Goal: Task Accomplishment & Management: Manage account settings

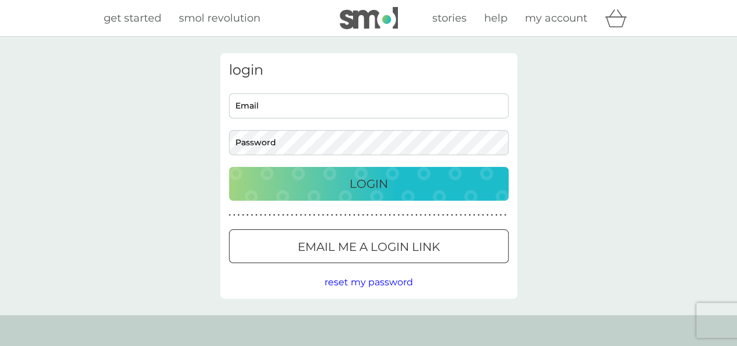
type input "[PERSON_NAME][EMAIL_ADDRESS][PERSON_NAME][DOMAIN_NAME]"
click at [358, 187] on p "Login" at bounding box center [369, 183] width 38 height 19
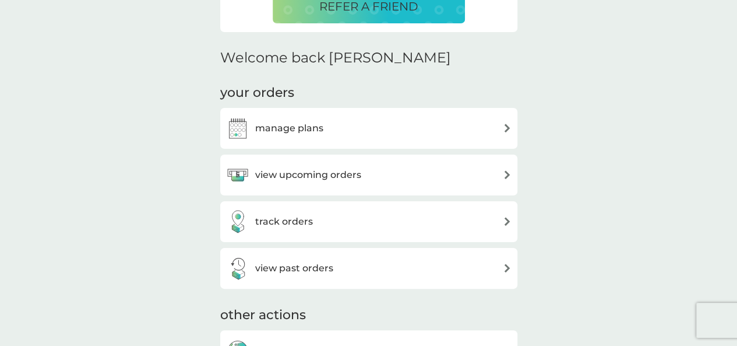
scroll to position [291, 0]
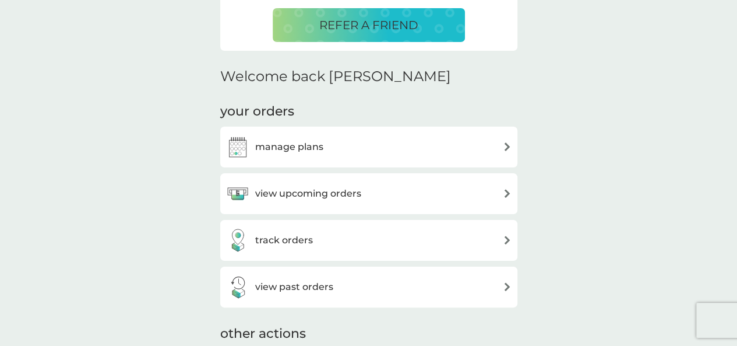
click at [304, 238] on h3 "track orders" at bounding box center [284, 240] width 58 height 15
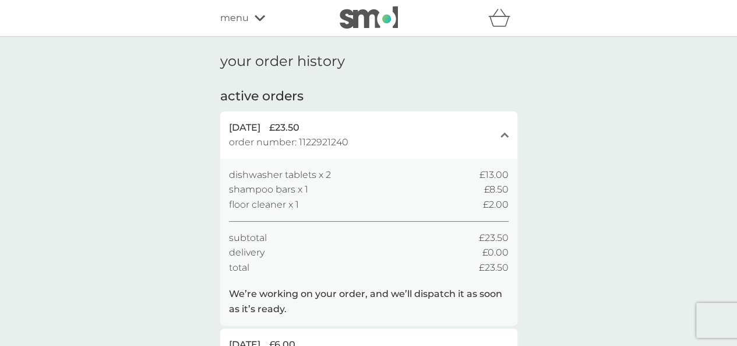
click at [231, 14] on span "menu" at bounding box center [234, 17] width 29 height 15
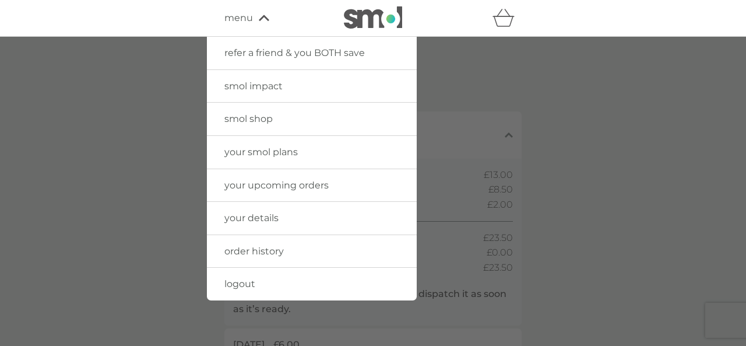
click at [251, 149] on span "your smol plans" at bounding box center [260, 151] width 73 height 11
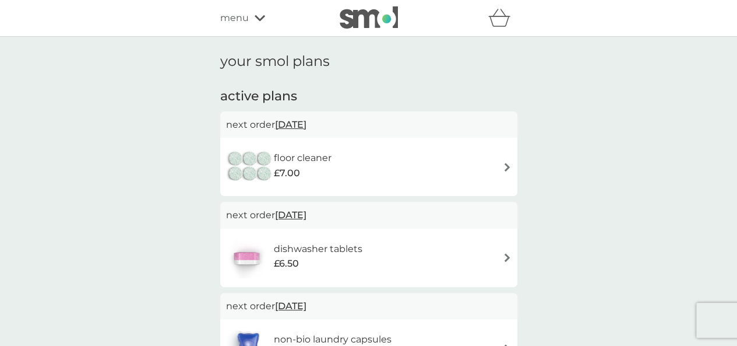
click at [385, 164] on div "floor cleaner £7.00" at bounding box center [369, 166] width 286 height 41
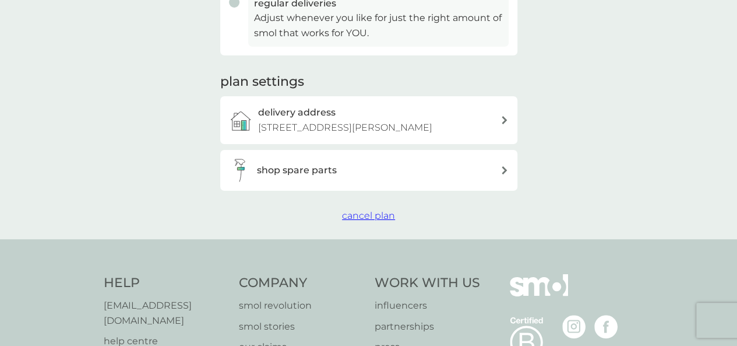
scroll to position [350, 0]
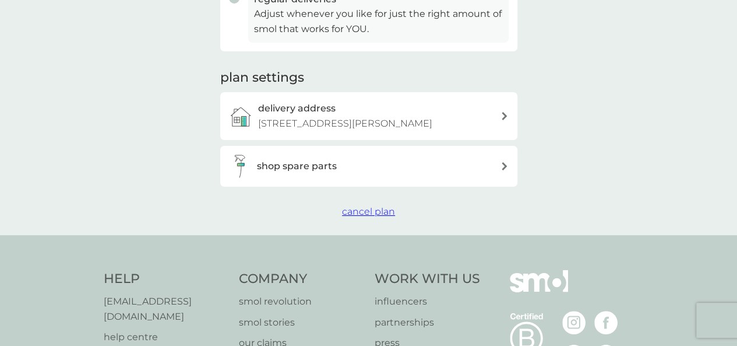
click at [378, 213] on span "cancel plan" at bounding box center [368, 211] width 53 height 11
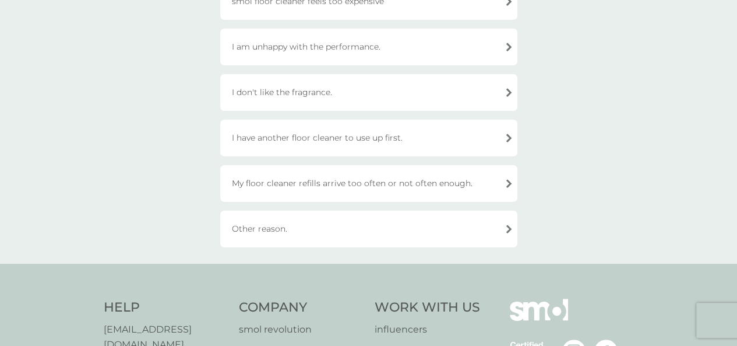
scroll to position [233, 0]
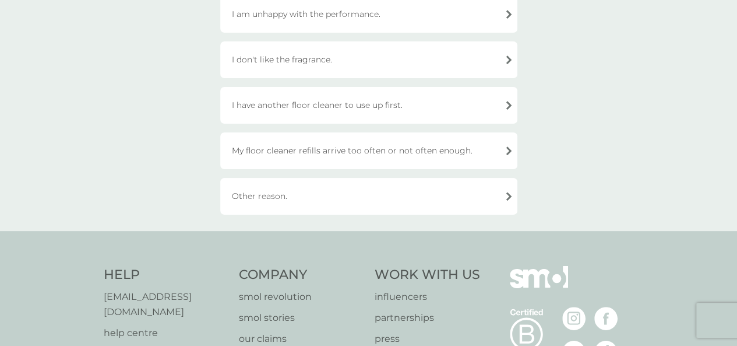
click at [271, 194] on div "Other reason." at bounding box center [368, 196] width 297 height 37
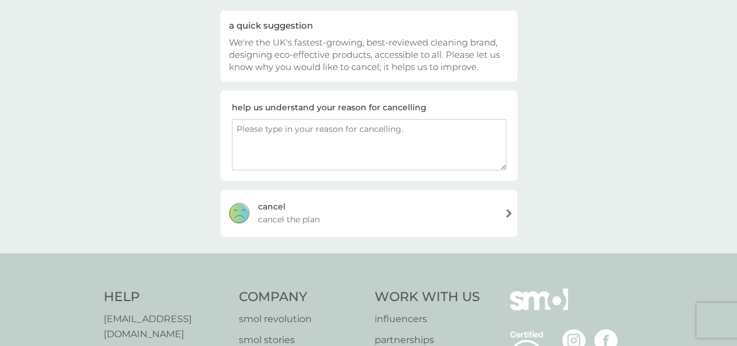
scroll to position [117, 0]
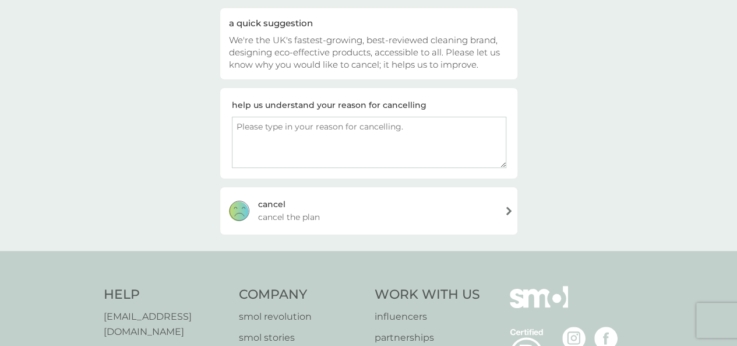
click at [300, 201] on div "cancel cancel the plan" at bounding box center [368, 210] width 297 height 47
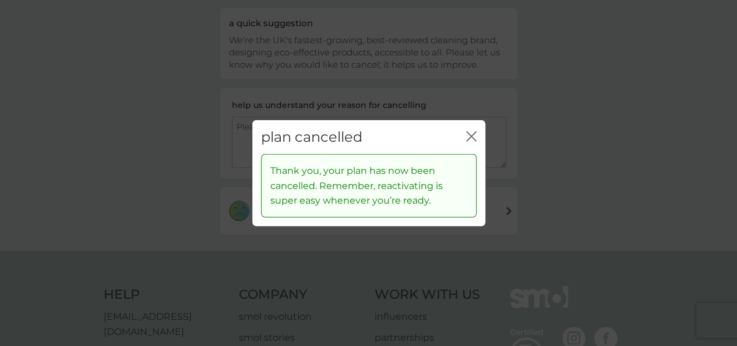
click at [472, 137] on icon "close" at bounding box center [473, 135] width 5 height 9
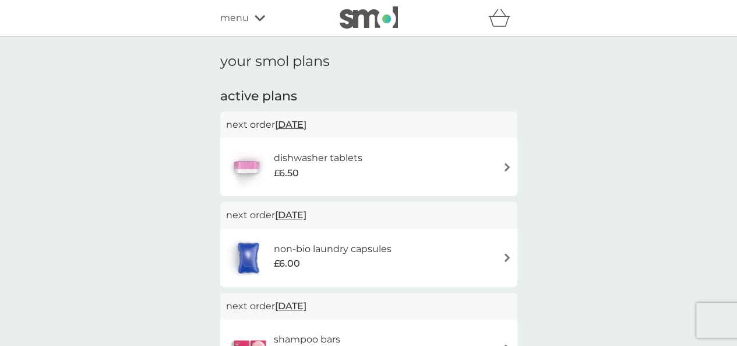
click at [345, 146] on div "dishwasher tablets £6.50" at bounding box center [300, 166] width 148 height 41
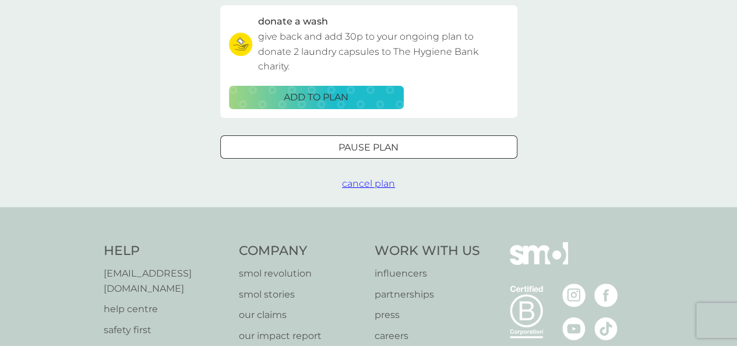
scroll to position [408, 0]
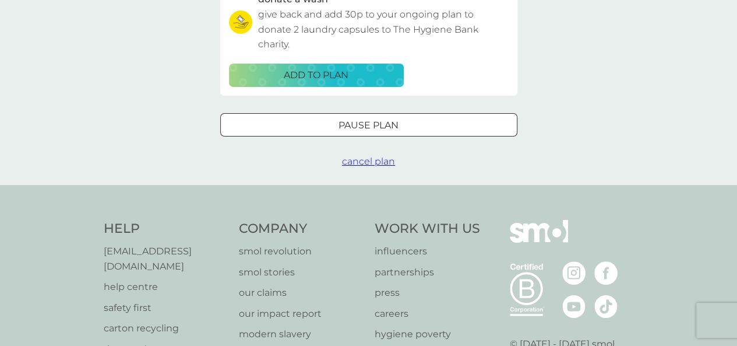
click at [357, 163] on span "cancel plan" at bounding box center [368, 161] width 53 height 11
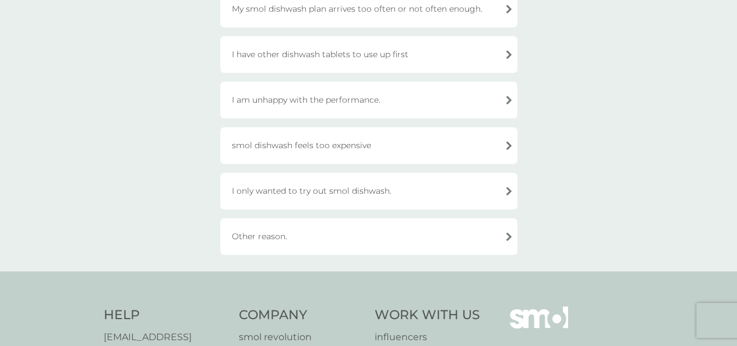
scroll to position [350, 0]
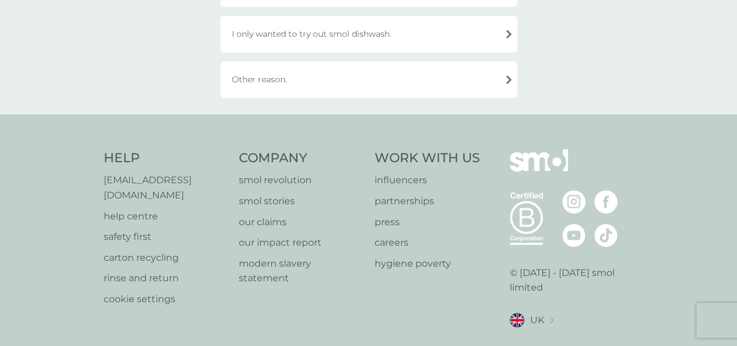
click at [288, 85] on div "Other reason." at bounding box center [368, 79] width 297 height 37
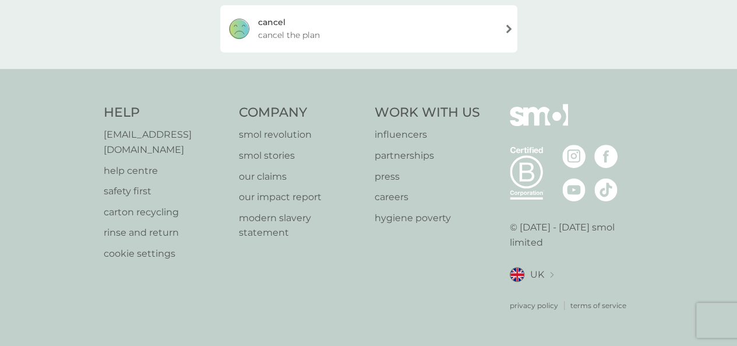
scroll to position [280, 0]
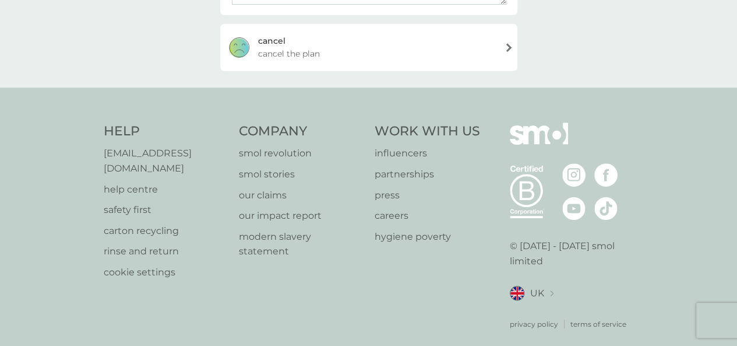
click at [337, 39] on div "cancel cancel the plan" at bounding box center [368, 47] width 297 height 47
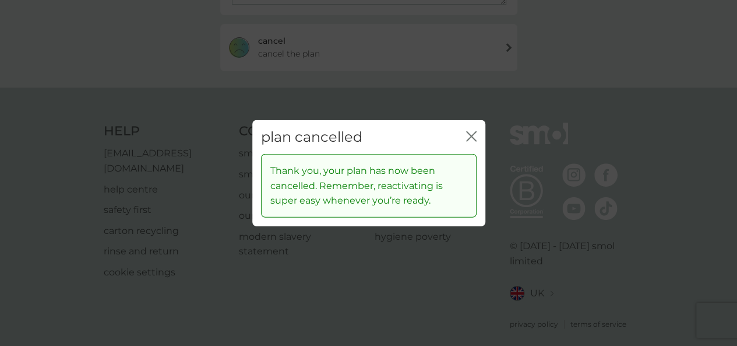
click at [469, 138] on icon "close" at bounding box center [469, 135] width 5 height 9
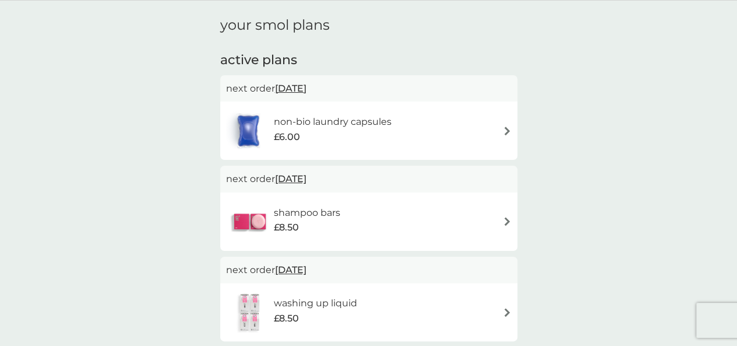
scroll to position [58, 0]
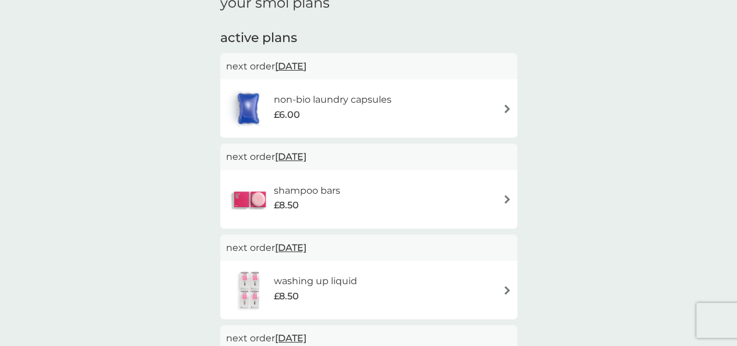
click at [331, 104] on h6 "non-bio laundry capsules" at bounding box center [332, 99] width 118 height 15
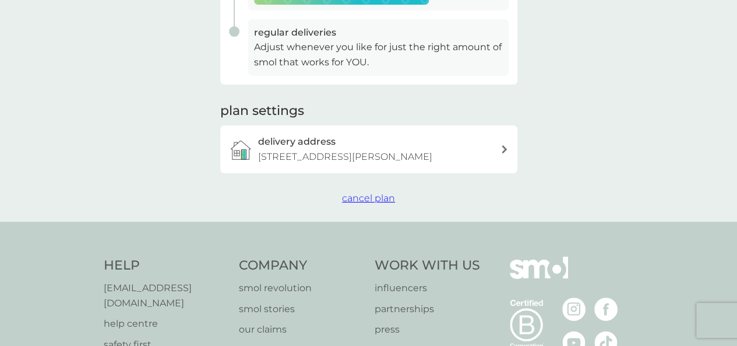
scroll to position [291, 0]
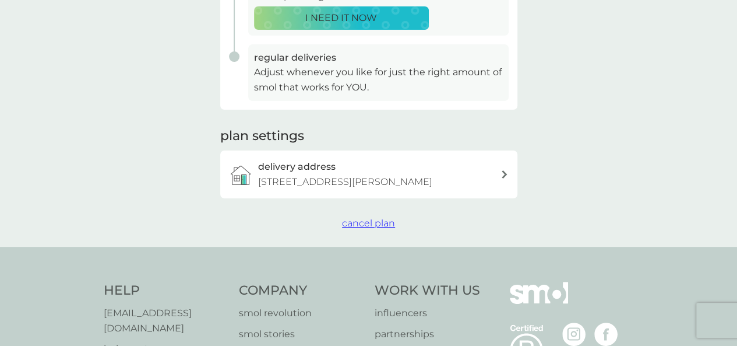
click at [372, 223] on span "cancel plan" at bounding box center [368, 222] width 53 height 11
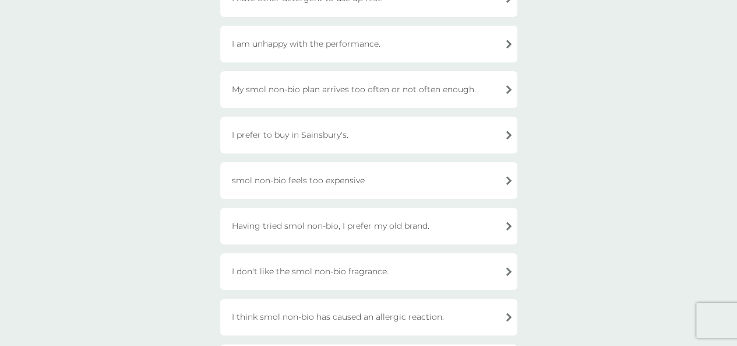
scroll to position [350, 0]
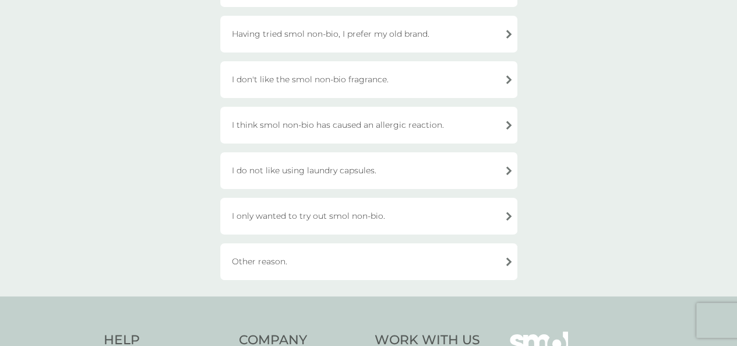
click at [287, 271] on div "Other reason." at bounding box center [368, 261] width 297 height 37
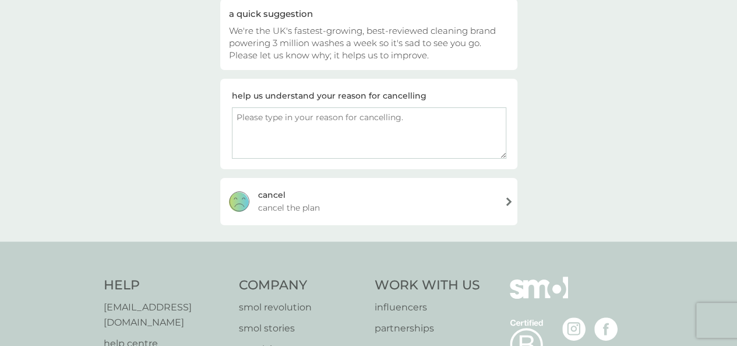
scroll to position [105, 0]
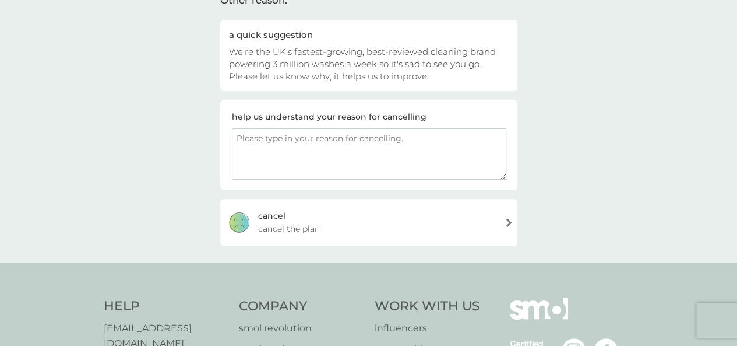
click at [330, 227] on div "cancel cancel the plan" at bounding box center [368, 222] width 297 height 47
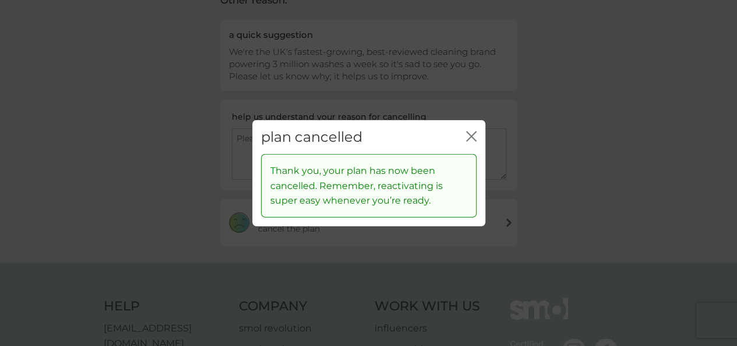
click at [471, 136] on icon "close" at bounding box center [473, 135] width 5 height 9
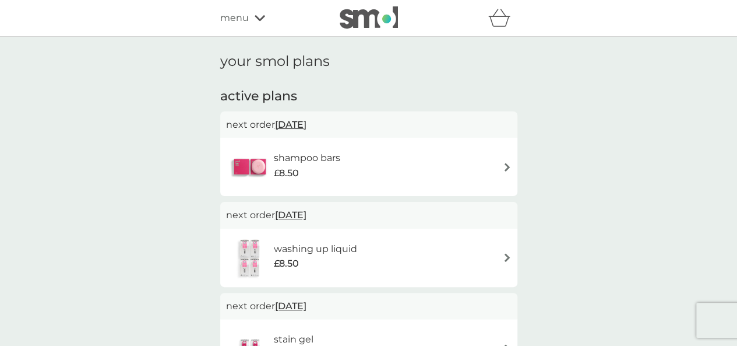
click at [308, 163] on h6 "shampoo bars" at bounding box center [307, 157] width 66 height 15
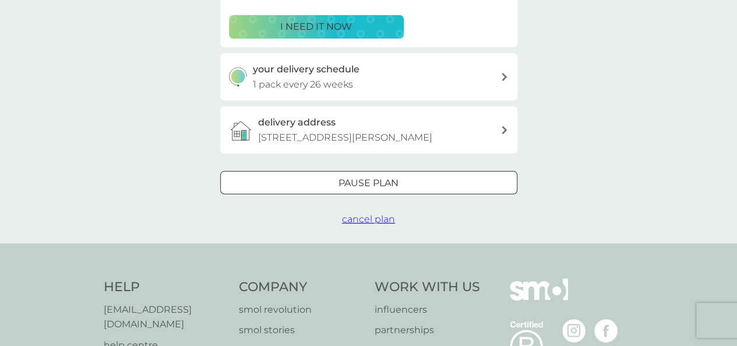
scroll to position [233, 0]
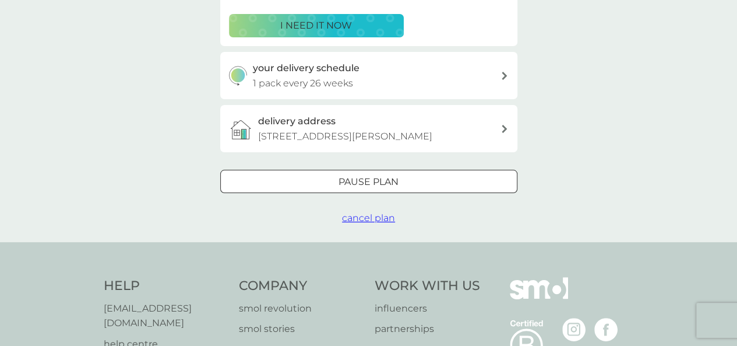
click at [361, 217] on span "cancel plan" at bounding box center [368, 217] width 53 height 11
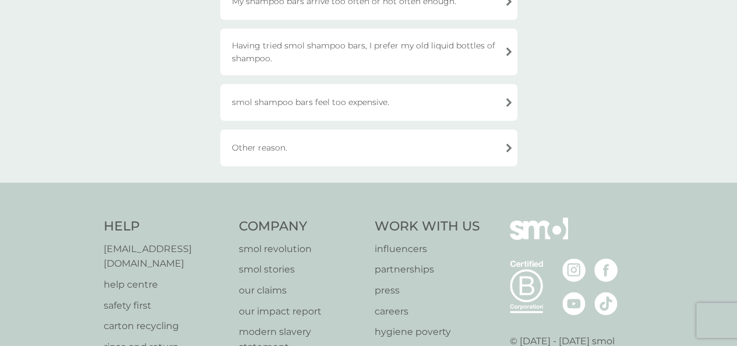
click at [280, 152] on div "Other reason." at bounding box center [368, 147] width 297 height 37
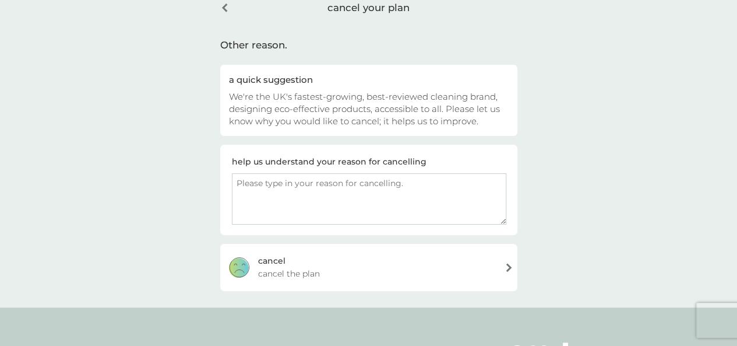
scroll to position [47, 0]
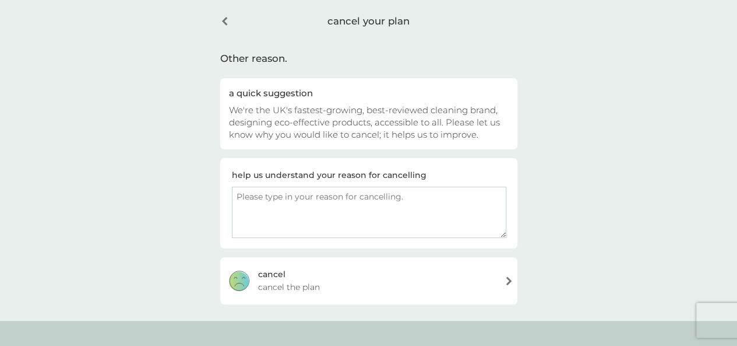
click at [295, 280] on span "cancel the plan" at bounding box center [289, 286] width 62 height 13
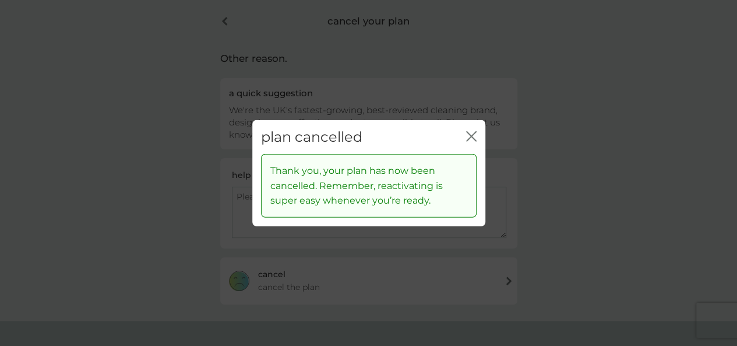
click at [473, 140] on icon "close" at bounding box center [471, 136] width 10 height 10
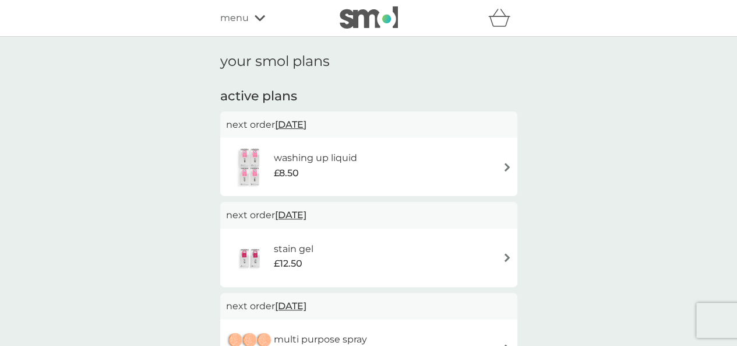
click at [359, 154] on div "washing up liquid £8.50" at bounding box center [321, 166] width 95 height 33
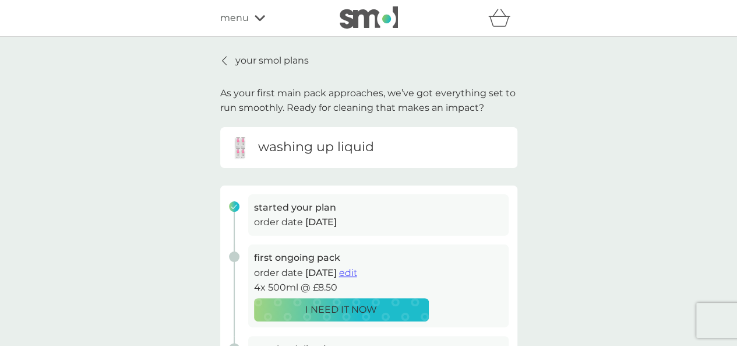
scroll to position [291, 0]
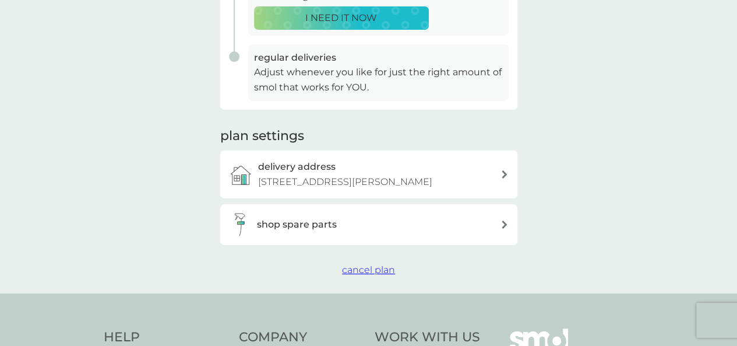
click at [390, 273] on span "cancel plan" at bounding box center [368, 269] width 53 height 11
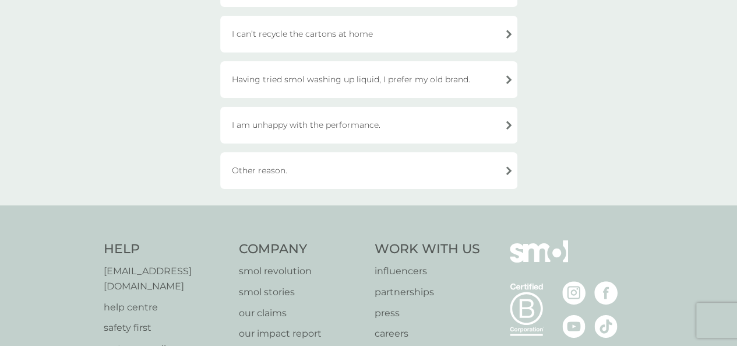
click at [382, 181] on div "Other reason." at bounding box center [368, 170] width 297 height 37
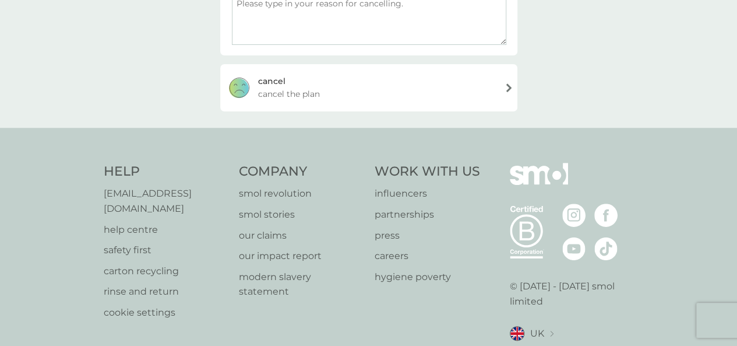
scroll to position [221, 0]
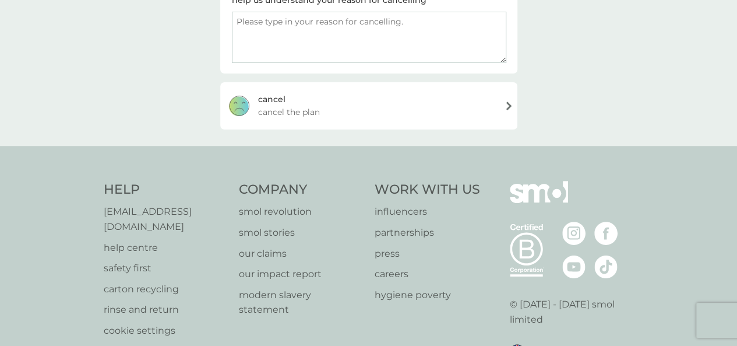
click at [372, 111] on div "cancel cancel the plan" at bounding box center [368, 105] width 297 height 47
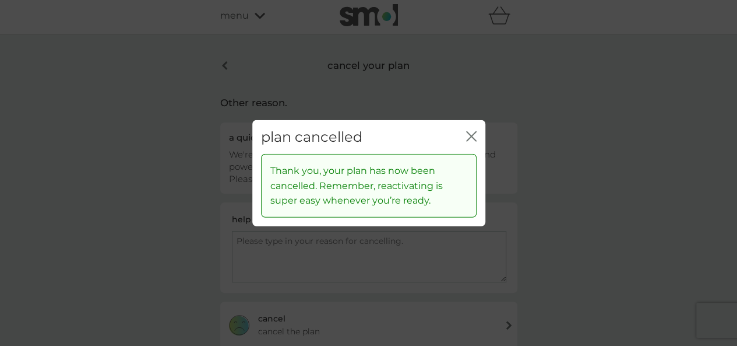
scroll to position [0, 0]
click at [474, 139] on icon "close" at bounding box center [473, 135] width 5 height 9
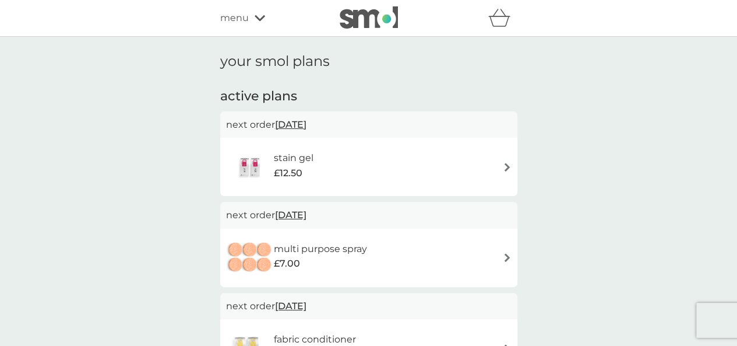
click at [378, 161] on div "stain gel £12.50" at bounding box center [369, 166] width 286 height 41
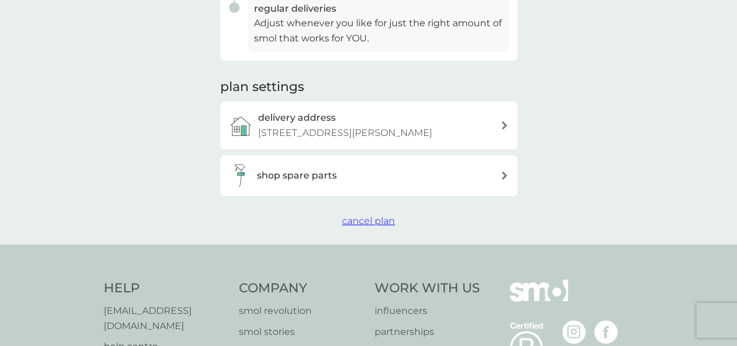
scroll to position [350, 0]
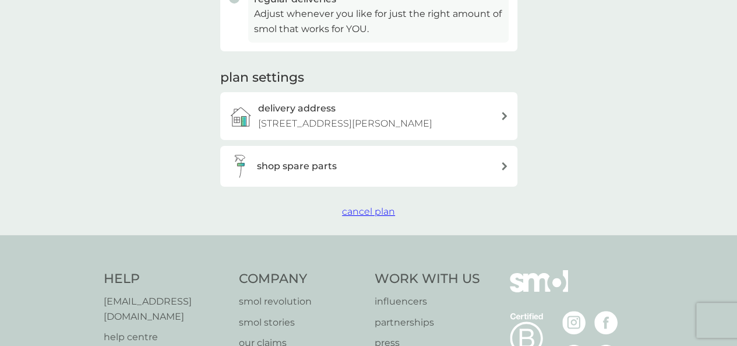
click at [387, 212] on span "cancel plan" at bounding box center [368, 211] width 53 height 11
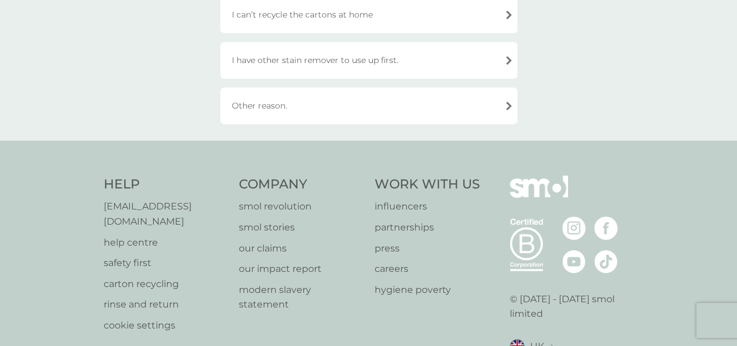
scroll to position [525, 0]
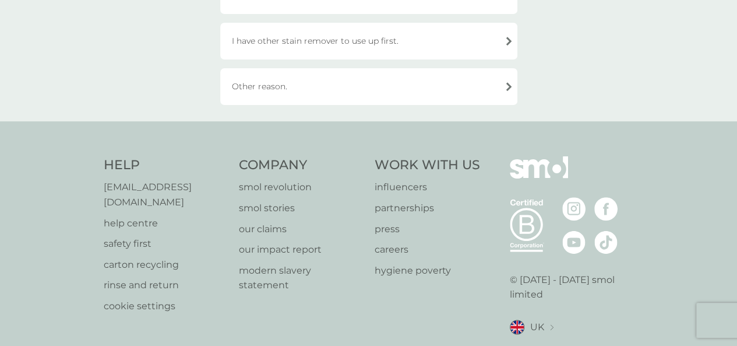
click at [280, 91] on div "Other reason." at bounding box center [368, 86] width 297 height 37
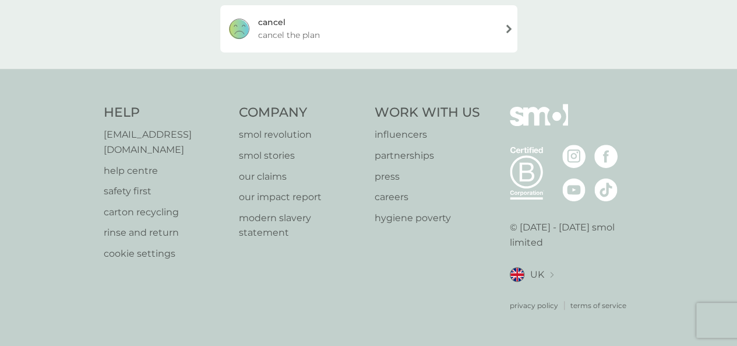
scroll to position [280, 0]
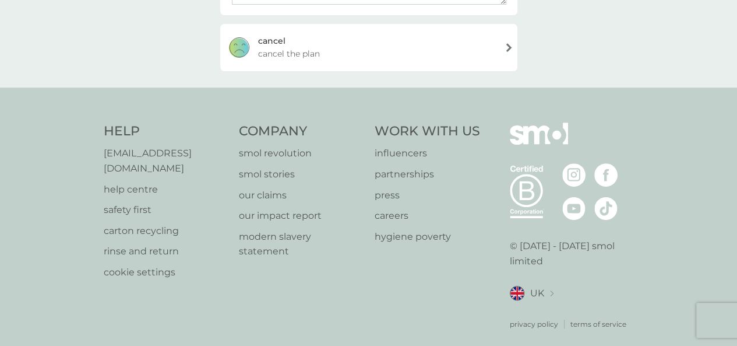
click at [310, 48] on span "cancel the plan" at bounding box center [289, 53] width 62 height 13
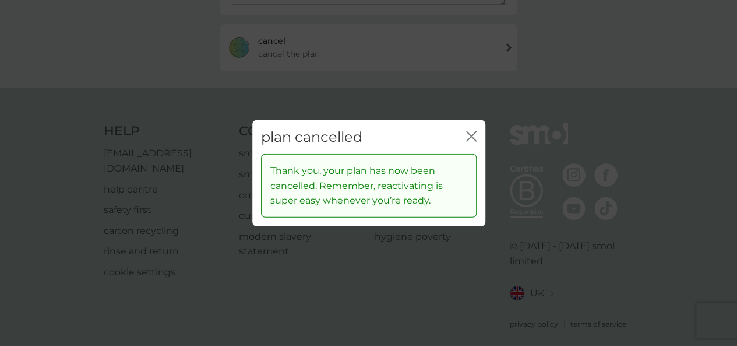
click at [471, 136] on icon "close" at bounding box center [473, 135] width 5 height 9
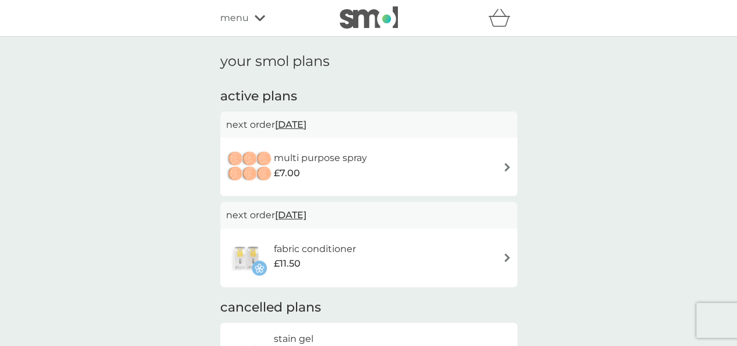
click at [332, 156] on h6 "multi purpose spray" at bounding box center [320, 157] width 93 height 15
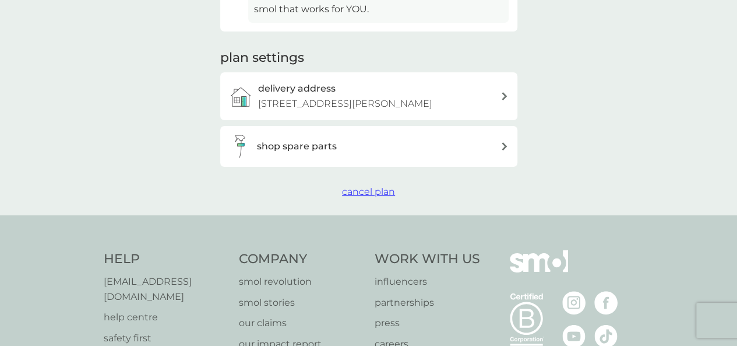
scroll to position [268, 0]
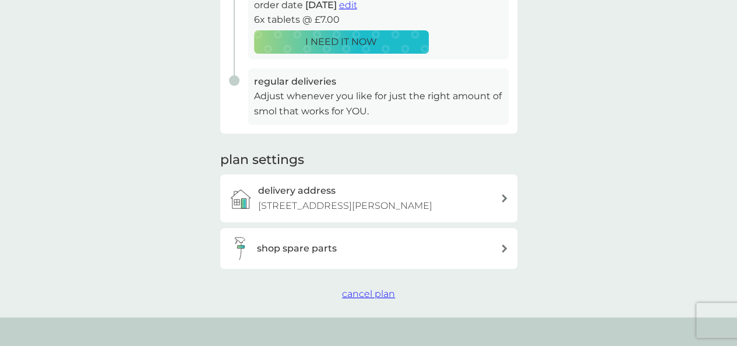
click at [366, 293] on span "cancel plan" at bounding box center [368, 293] width 53 height 11
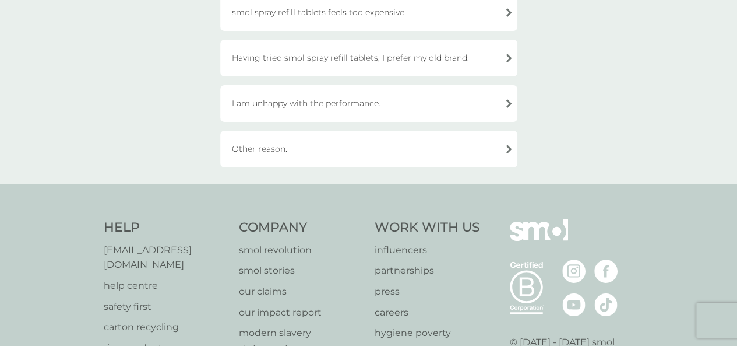
scroll to position [291, 0]
click at [312, 158] on div "Other reason." at bounding box center [368, 147] width 297 height 37
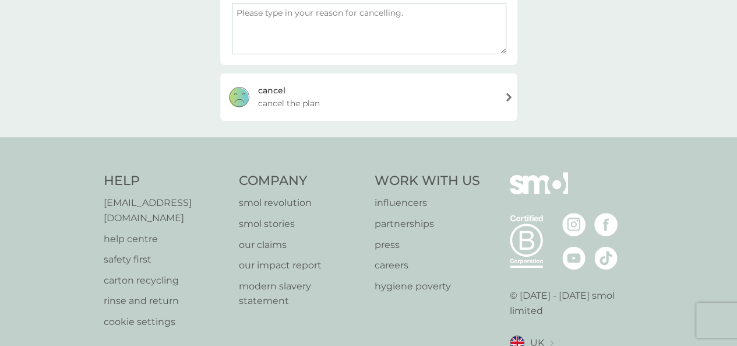
scroll to position [163, 0]
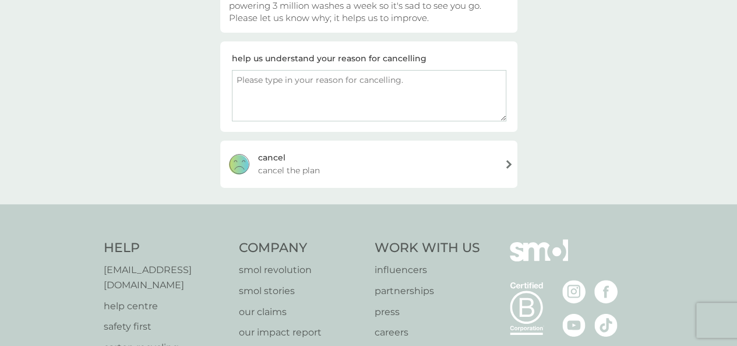
click at [298, 164] on span "cancel the plan" at bounding box center [289, 170] width 62 height 13
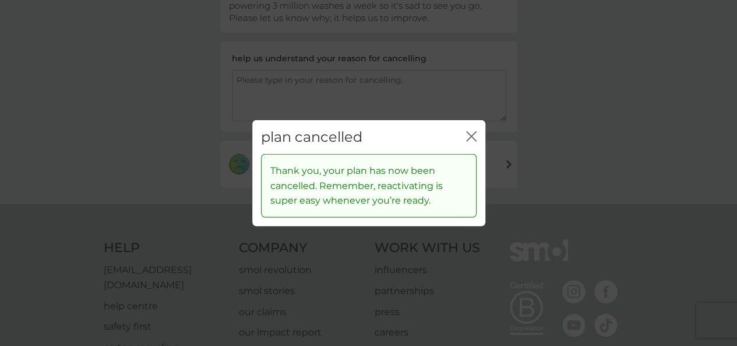
click at [479, 135] on div "plan cancelled close" at bounding box center [368, 136] width 233 height 34
click at [462, 138] on div "plan cancelled close" at bounding box center [368, 136] width 233 height 34
click at [467, 135] on icon "close" at bounding box center [471, 136] width 10 height 10
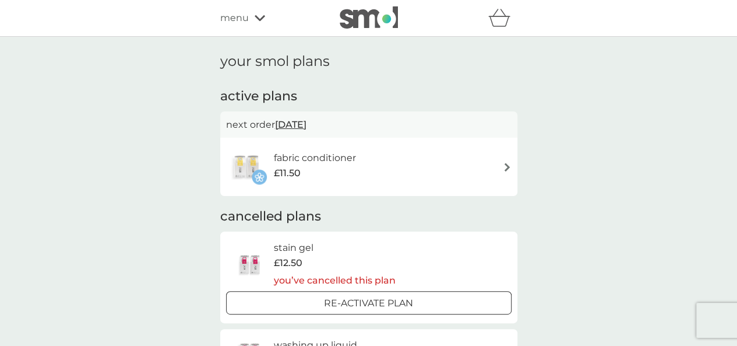
click at [382, 156] on div "fabric conditioner £11.50" at bounding box center [369, 166] width 286 height 41
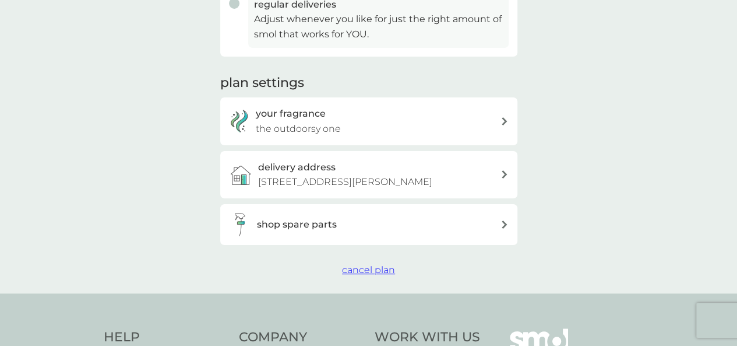
scroll to position [350, 0]
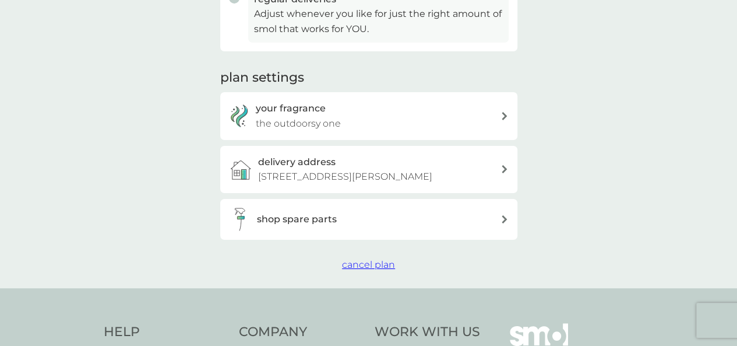
click at [373, 265] on span "cancel plan" at bounding box center [368, 264] width 53 height 11
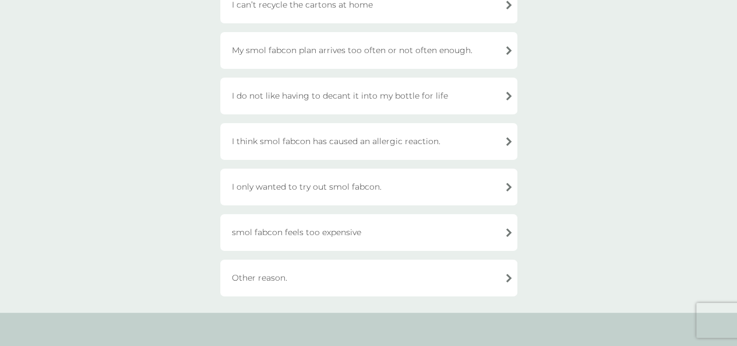
scroll to position [466, 0]
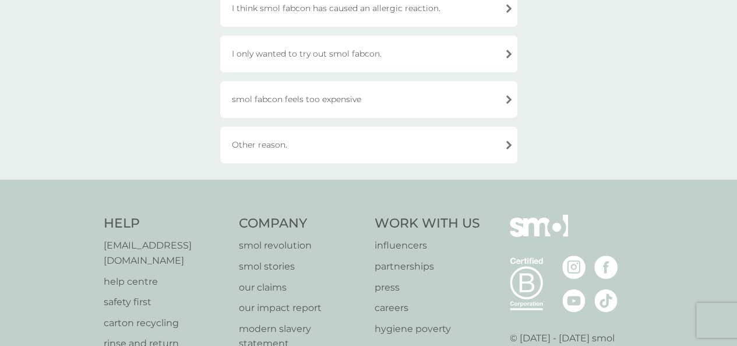
click at [318, 151] on div "Other reason." at bounding box center [368, 144] width 297 height 37
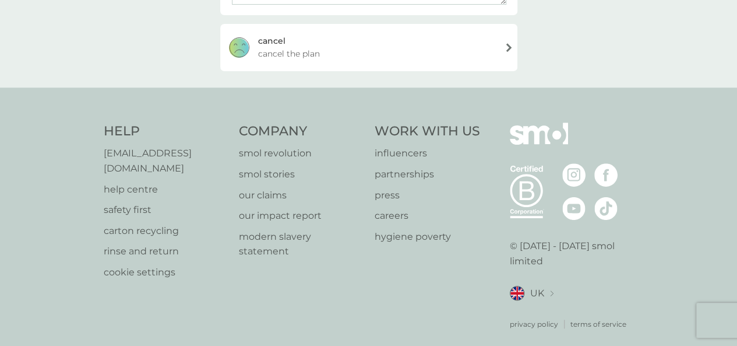
click at [312, 47] on span "cancel the plan" at bounding box center [289, 53] width 62 height 13
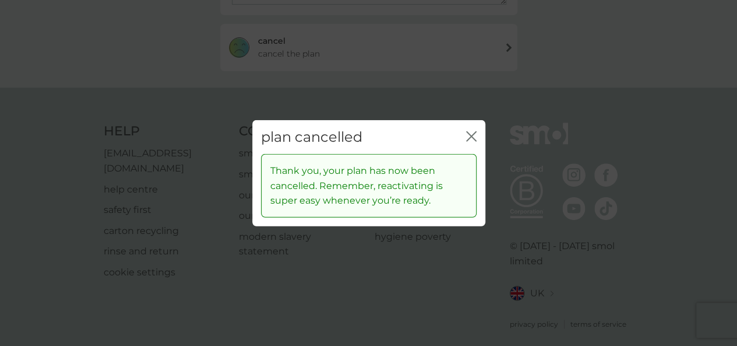
click at [477, 139] on div "plan cancelled close" at bounding box center [368, 136] width 233 height 34
click at [473, 138] on icon "close" at bounding box center [473, 135] width 5 height 9
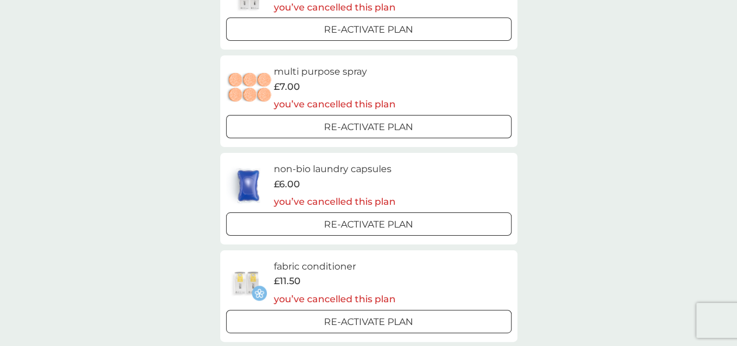
scroll to position [128, 0]
